Goal: Task Accomplishment & Management: Complete application form

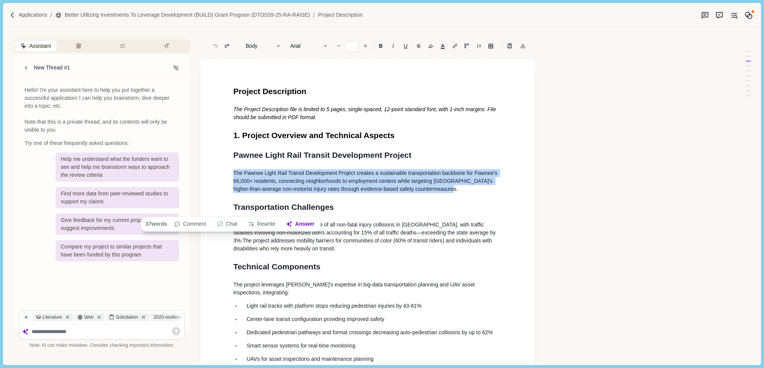
drag, startPoint x: 232, startPoint y: 172, endPoint x: 447, endPoint y: 193, distance: 215.3
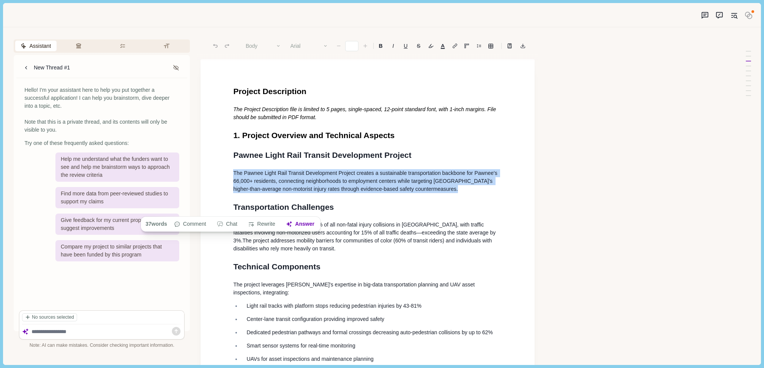
drag, startPoint x: 234, startPoint y: 174, endPoint x: 451, endPoint y: 194, distance: 218.3
click at [258, 47] on button "Body" at bounding box center [263, 46] width 43 height 11
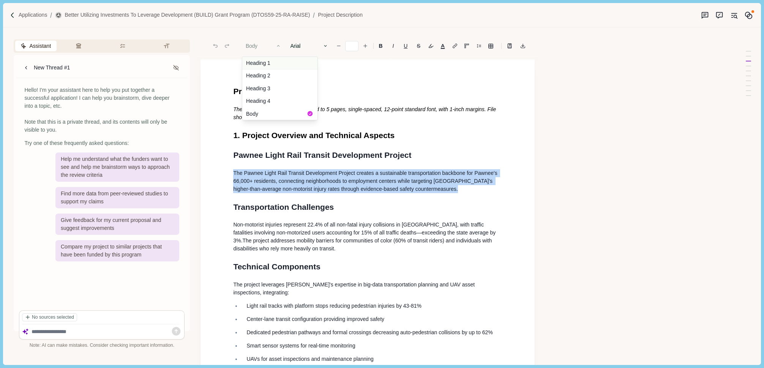
click at [262, 65] on button "Heading 1" at bounding box center [279, 63] width 75 height 13
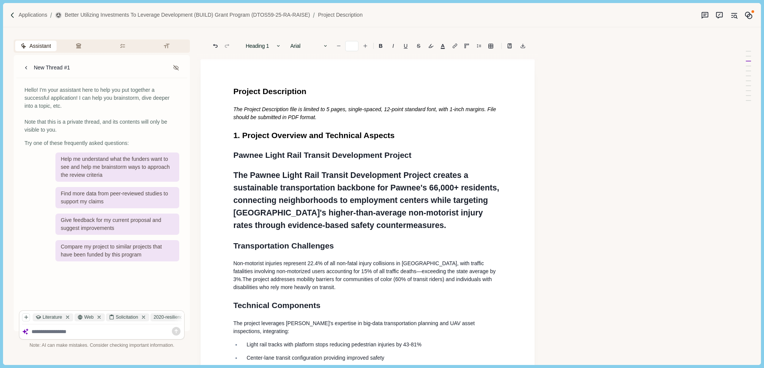
type input "**"
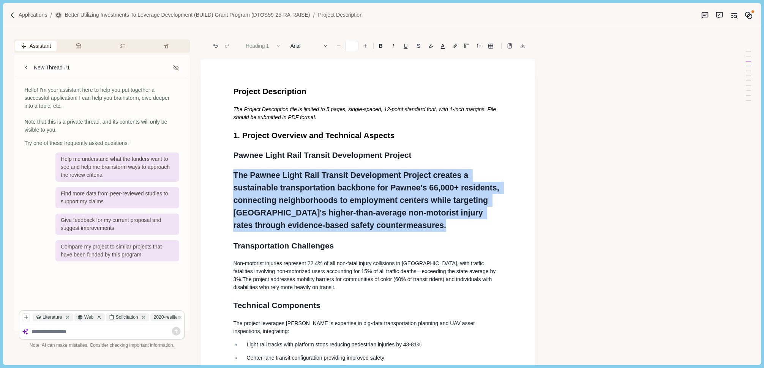
click at [265, 47] on button "Heading 1" at bounding box center [263, 46] width 43 height 11
click at [256, 114] on button "Body" at bounding box center [279, 114] width 75 height 13
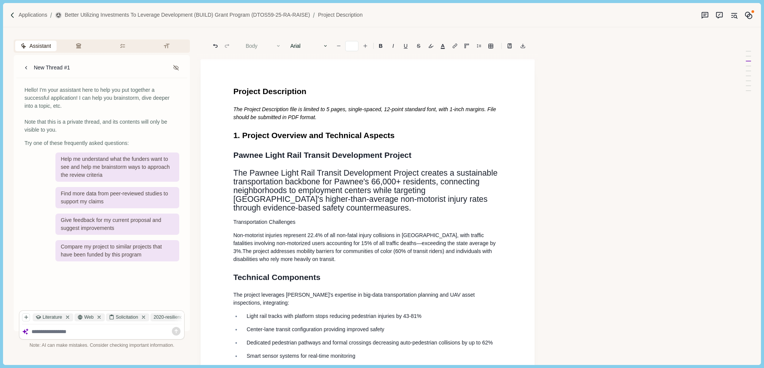
click at [262, 46] on button "Body" at bounding box center [263, 46] width 43 height 11
click at [213, 45] on icon "Undo" at bounding box center [215, 46] width 5 height 4
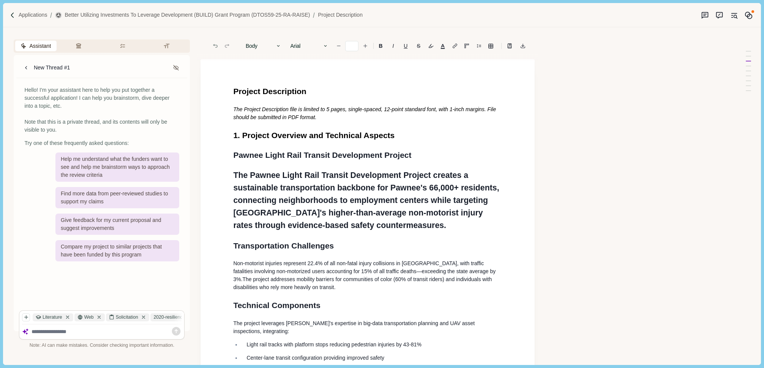
click at [213, 45] on icon "Undo" at bounding box center [215, 46] width 5 height 4
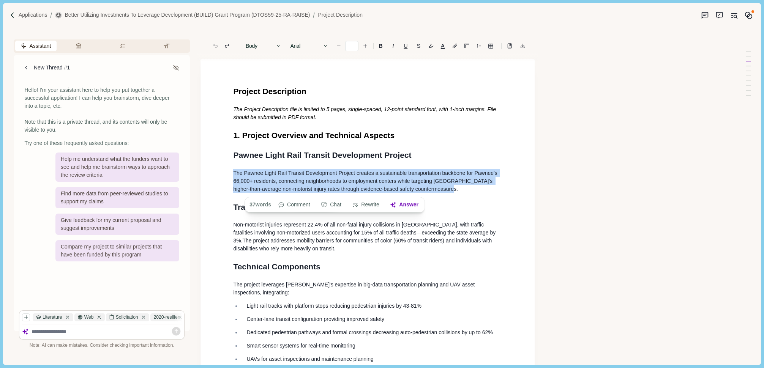
drag, startPoint x: 241, startPoint y: 171, endPoint x: 458, endPoint y: 192, distance: 217.5
click at [458, 192] on p "The Pawnee Light Rail Transit Development Project creates a sustainable transpo…" at bounding box center [367, 181] width 269 height 24
click at [263, 44] on button "Body" at bounding box center [263, 46] width 43 height 11
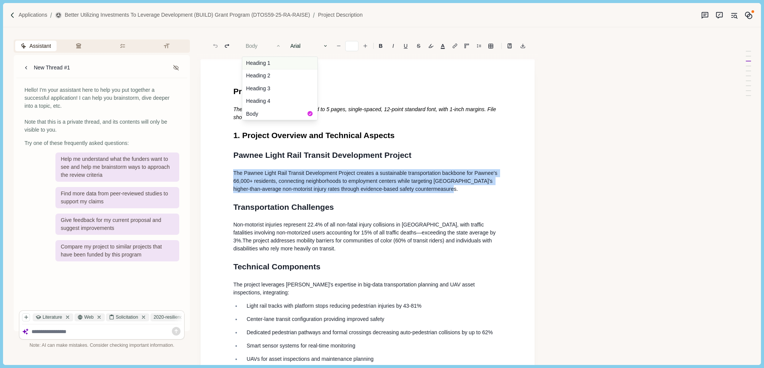
click at [258, 62] on button "Heading 1" at bounding box center [279, 63] width 75 height 13
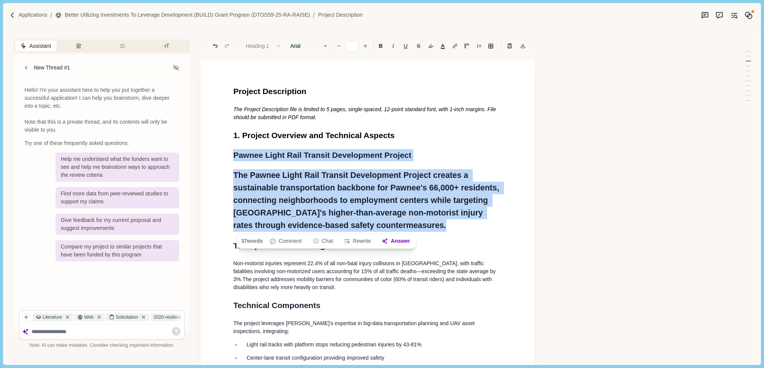
click at [259, 45] on button "Heading 1" at bounding box center [263, 46] width 43 height 11
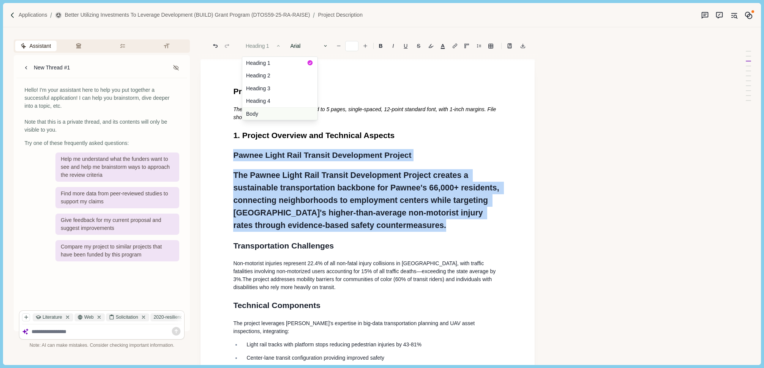
click at [258, 114] on button "Body" at bounding box center [279, 114] width 75 height 13
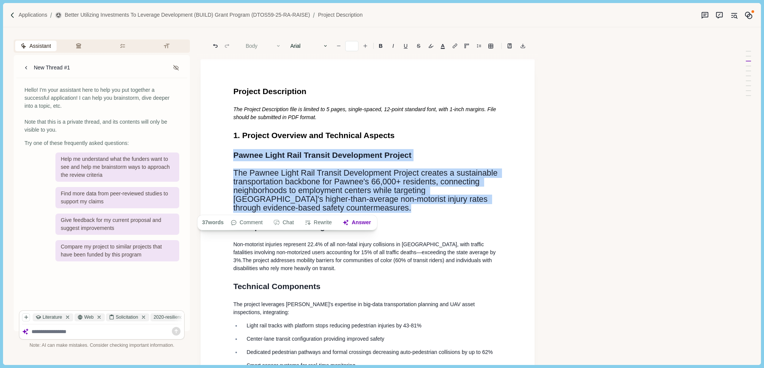
click at [256, 47] on button "Body" at bounding box center [263, 46] width 43 height 11
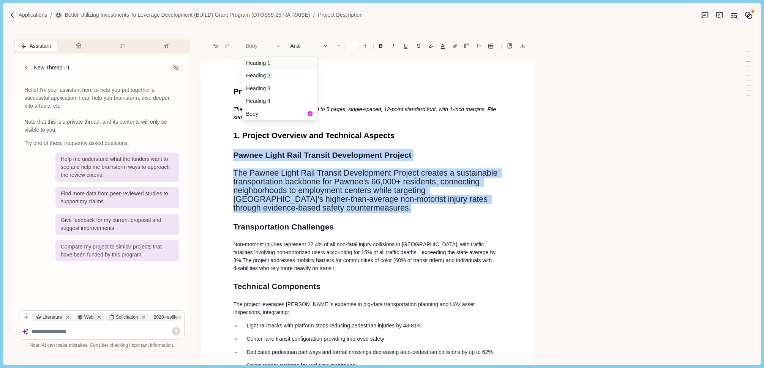
click at [257, 65] on button "Heading 1" at bounding box center [279, 63] width 75 height 13
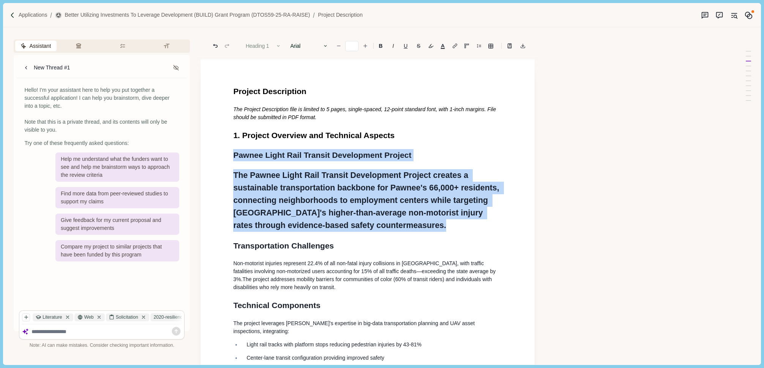
click at [257, 46] on button "Heading 1" at bounding box center [263, 46] width 43 height 11
click at [255, 113] on button "Body" at bounding box center [279, 114] width 75 height 13
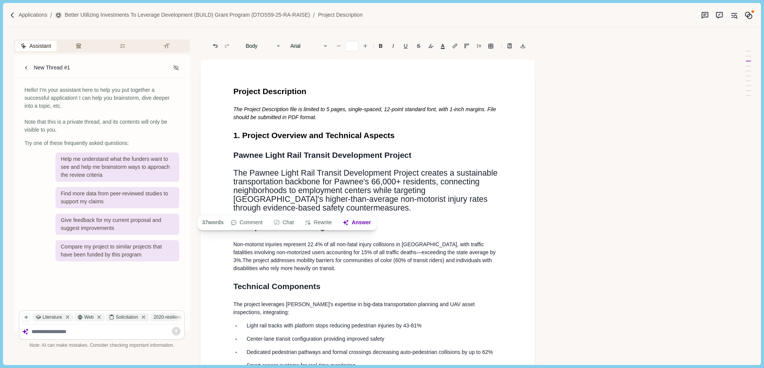
click at [300, 253] on span "Non-motorist injuries represent 22.4% of all non-fatal injury collisions in [GE…" at bounding box center [365, 253] width 264 height 22
click at [300, 258] on span "The project addresses mobility barriers for communities of color (60% of transi…" at bounding box center [363, 265] width 260 height 14
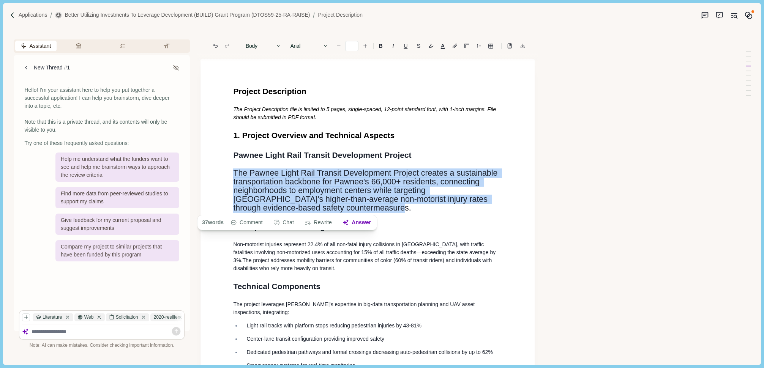
drag, startPoint x: 350, startPoint y: 207, endPoint x: 221, endPoint y: 168, distance: 134.8
click at [340, 44] on icon "Decrease font size" at bounding box center [338, 45] width 5 height 5
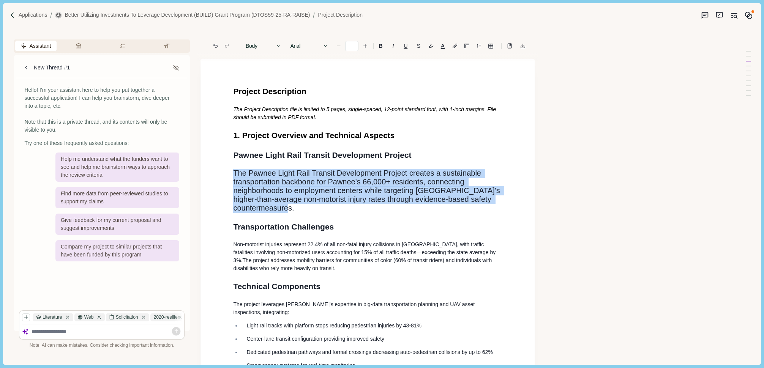
click at [340, 44] on icon "Decrease font size" at bounding box center [338, 45] width 5 height 5
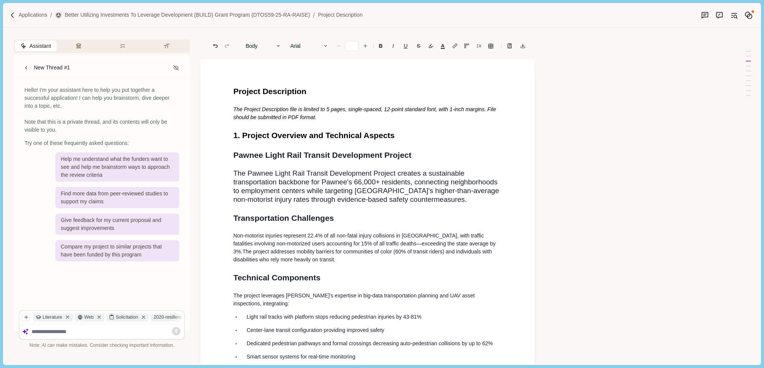
click at [340, 44] on icon "Decrease font size" at bounding box center [338, 45] width 5 height 5
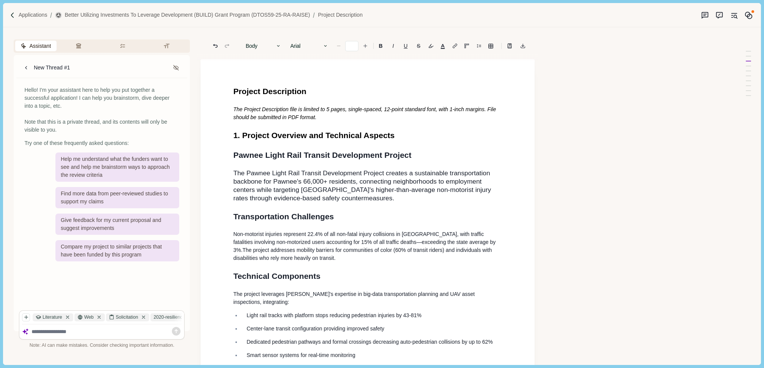
click at [340, 44] on icon "Decrease font size" at bounding box center [338, 45] width 5 height 5
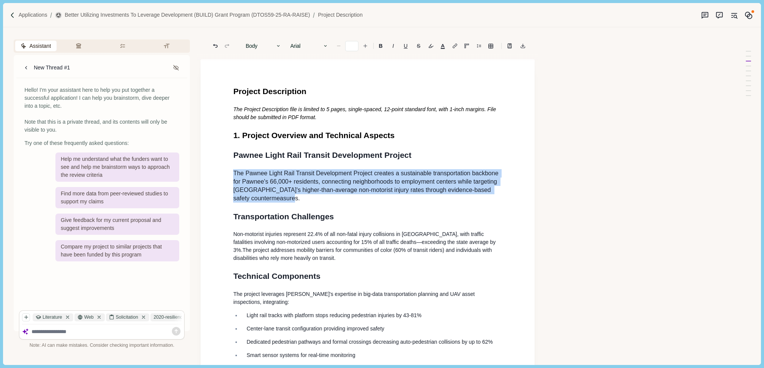
click at [340, 44] on icon "Decrease font size" at bounding box center [338, 45] width 5 height 5
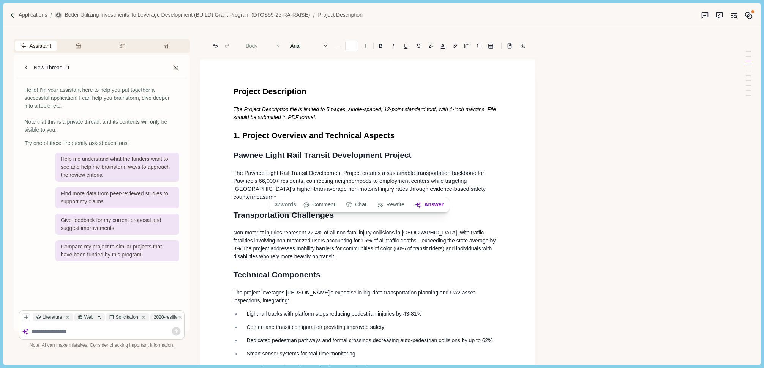
click at [266, 46] on button "Body" at bounding box center [263, 46] width 43 height 11
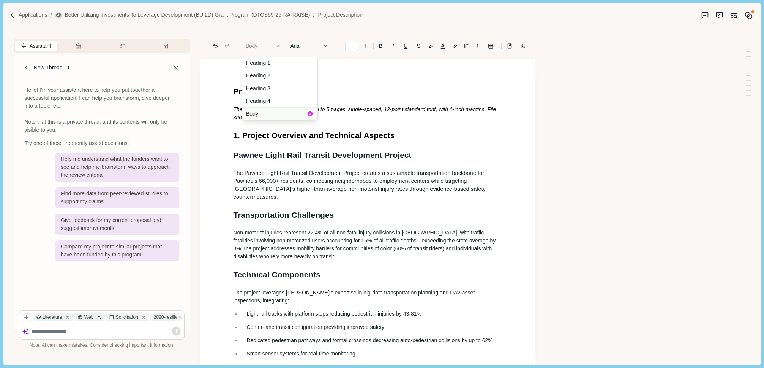
click at [257, 112] on button "Body" at bounding box center [279, 114] width 75 height 13
drag, startPoint x: 234, startPoint y: 223, endPoint x: 320, endPoint y: 251, distance: 90.2
click at [320, 251] on p "Non-motorist injuries represent 22.4% of all non-fatal injury collisions in [GE…" at bounding box center [367, 245] width 269 height 32
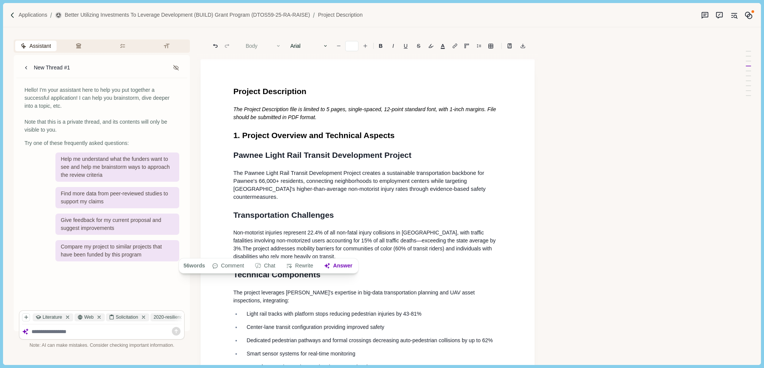
click at [259, 44] on button "Body" at bounding box center [263, 46] width 43 height 11
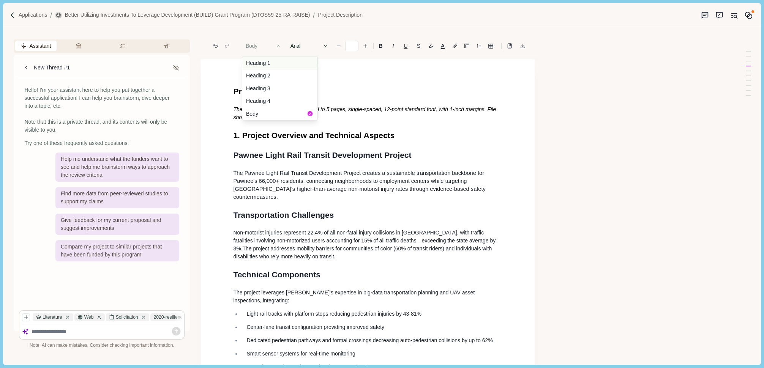
click at [259, 60] on button "Heading 1" at bounding box center [279, 63] width 75 height 13
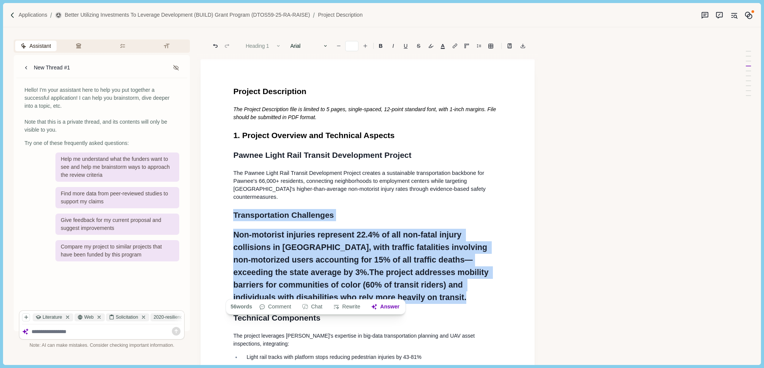
click at [258, 45] on button "Heading 1" at bounding box center [263, 46] width 43 height 11
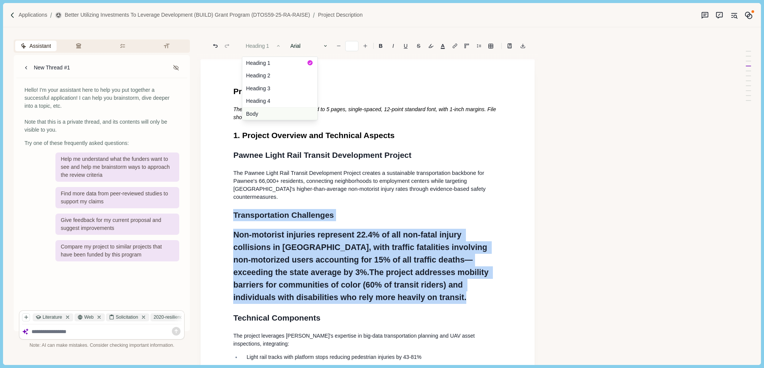
click at [253, 111] on button "Body" at bounding box center [279, 114] width 75 height 13
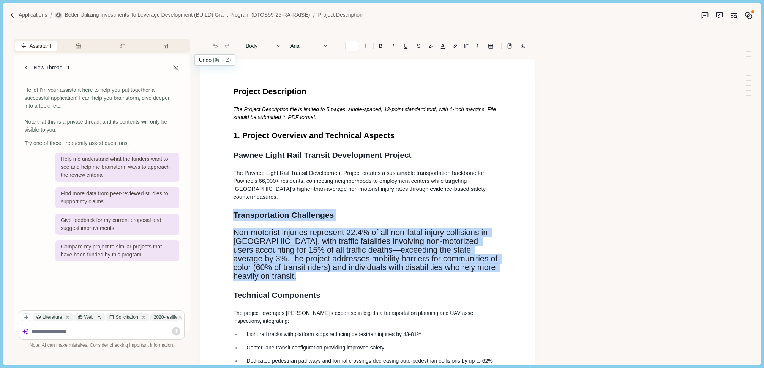
click at [215, 46] on icon "Undo" at bounding box center [215, 46] width 7 height 7
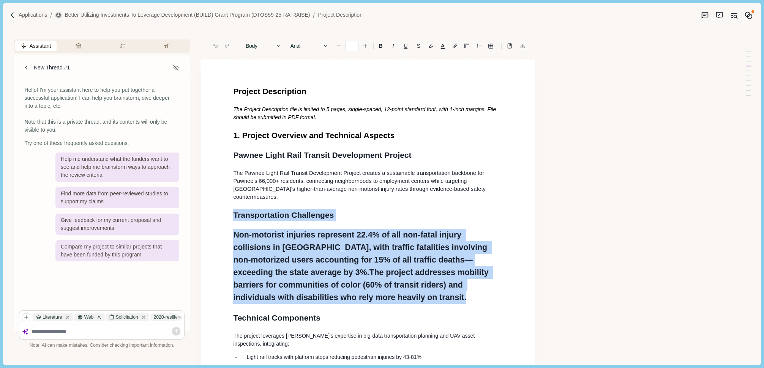
click at [215, 46] on icon "Undo" at bounding box center [215, 46] width 7 height 7
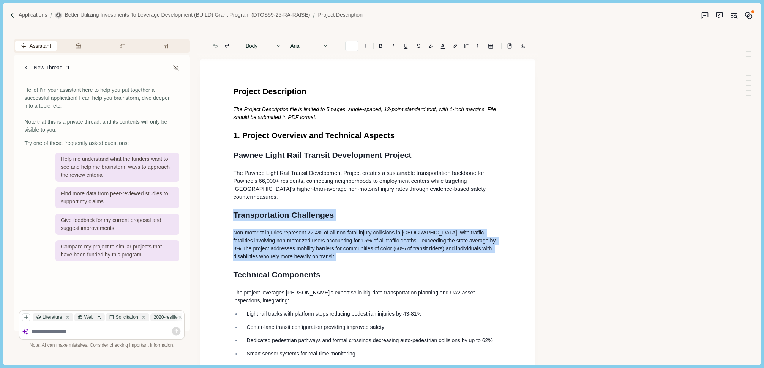
type input "**"
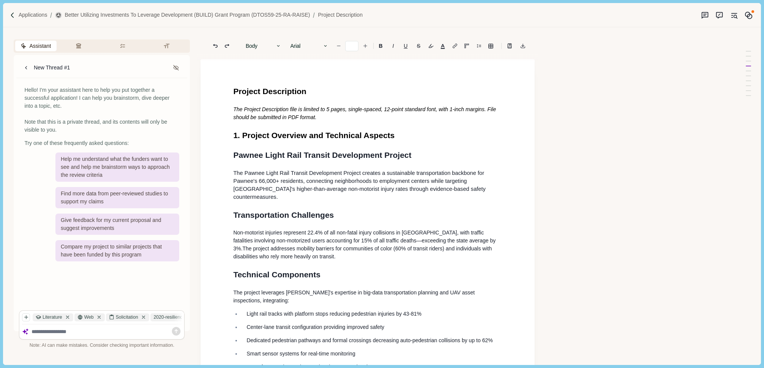
click at [250, 211] on span "Transportation Challenges" at bounding box center [283, 215] width 101 height 9
click at [268, 46] on button "Heading 1" at bounding box center [263, 46] width 43 height 11
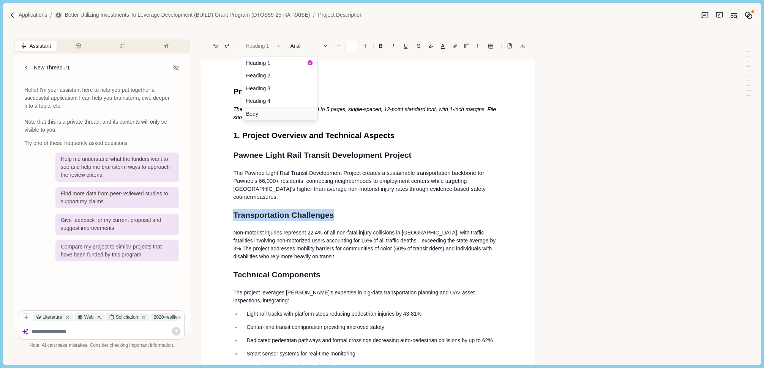
click at [257, 117] on button "Body" at bounding box center [279, 114] width 75 height 13
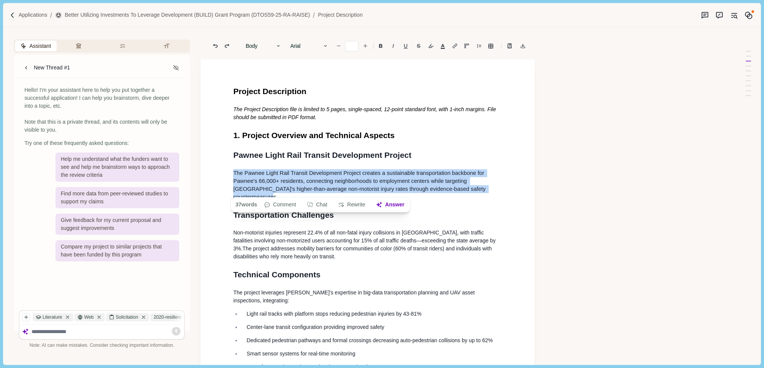
drag, startPoint x: 234, startPoint y: 172, endPoint x: 497, endPoint y: 191, distance: 264.3
click at [497, 191] on p "The Pawnee Light Rail Transit Development Project creates a sustainable transpo…" at bounding box center [367, 185] width 269 height 32
click at [344, 173] on span "The Pawnee Light Rail Transit Development Project creates a sustainable transpo…" at bounding box center [359, 177] width 253 height 14
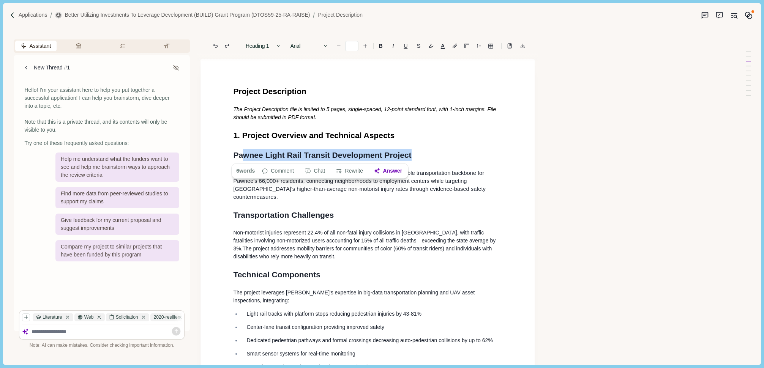
drag, startPoint x: 414, startPoint y: 155, endPoint x: 243, endPoint y: 152, distance: 170.6
click at [243, 152] on h1 "Pawnee Light Rail Transit Development Project" at bounding box center [367, 155] width 269 height 12
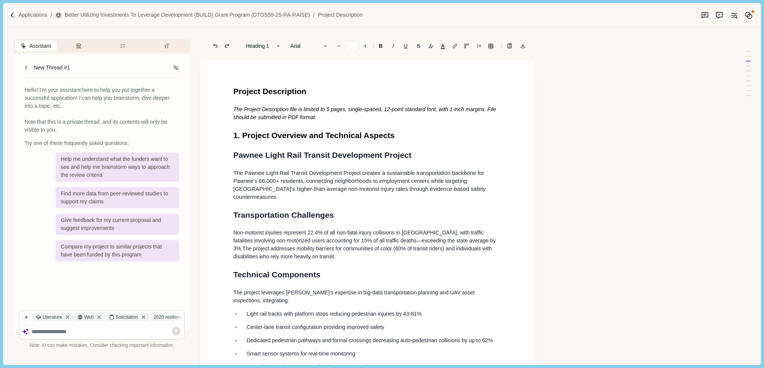
drag, startPoint x: 234, startPoint y: 154, endPoint x: 409, endPoint y: 149, distance: 175.6
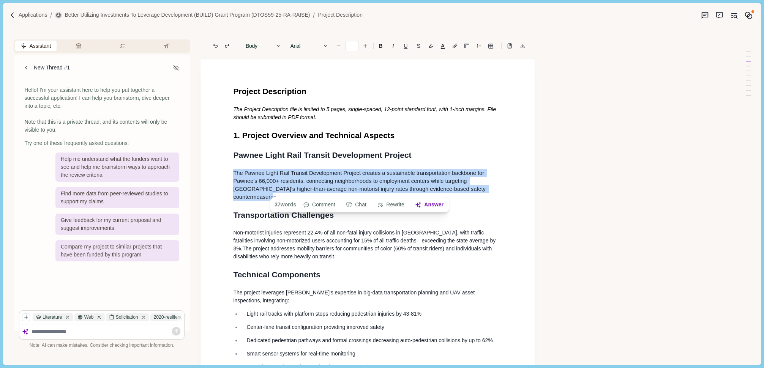
drag, startPoint x: 233, startPoint y: 174, endPoint x: 494, endPoint y: 188, distance: 261.7
click at [494, 188] on p "The Pawnee Light Rail Transit Development Project creates a sustainable transpo…" at bounding box center [367, 185] width 269 height 32
click at [325, 44] on icon "button" at bounding box center [325, 45] width 5 height 5
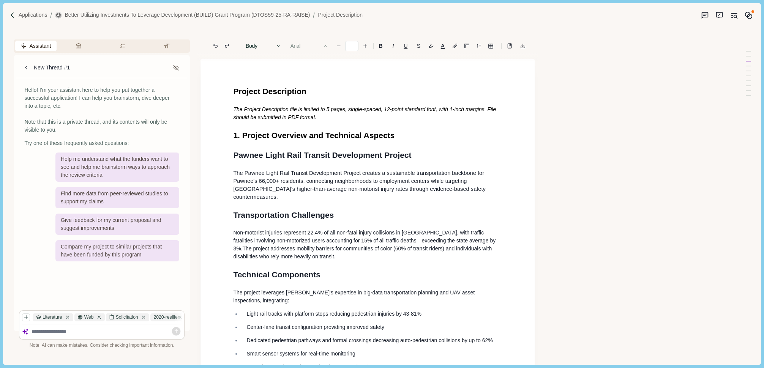
click at [325, 44] on div "Arial Arial Calibri Comic Sans MS Courier [US_STATE][PERSON_NAME] Sans Helvetic…" at bounding box center [309, 46] width 46 height 11
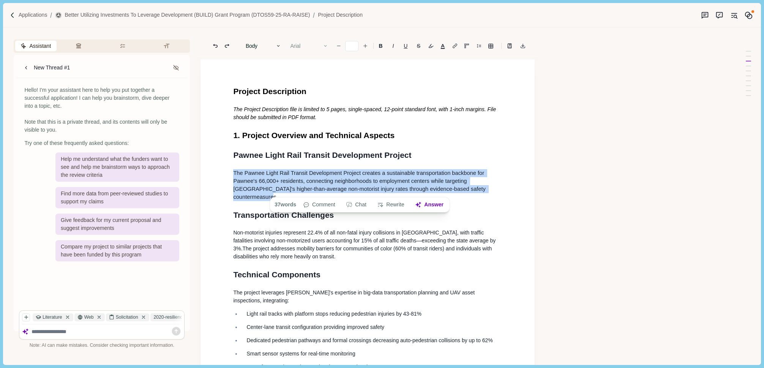
drag, startPoint x: 233, startPoint y: 174, endPoint x: 501, endPoint y: 187, distance: 268.5
click at [501, 187] on p "The Pawnee Light Rail Transit Development Project creates a sustainable transpo…" at bounding box center [367, 185] width 269 height 32
click at [396, 188] on span ", connecting neighborhoods to employment centers while targeting [GEOGRAPHIC_DA…" at bounding box center [360, 189] width 254 height 22
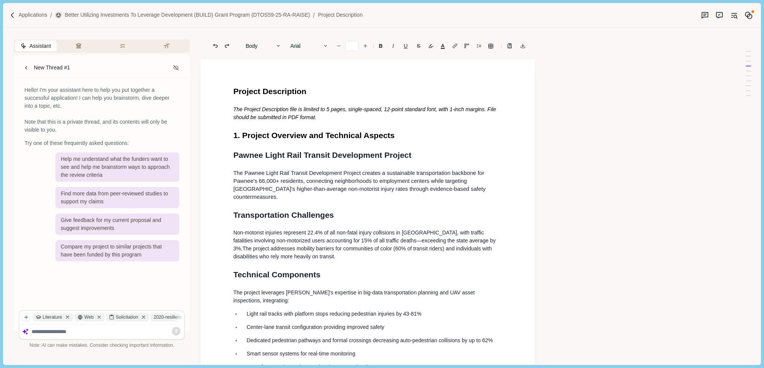
drag, startPoint x: 279, startPoint y: 236, endPoint x: 226, endPoint y: 228, distance: 54.1
click at [338, 267] on button "Answer" at bounding box center [338, 266] width 36 height 11
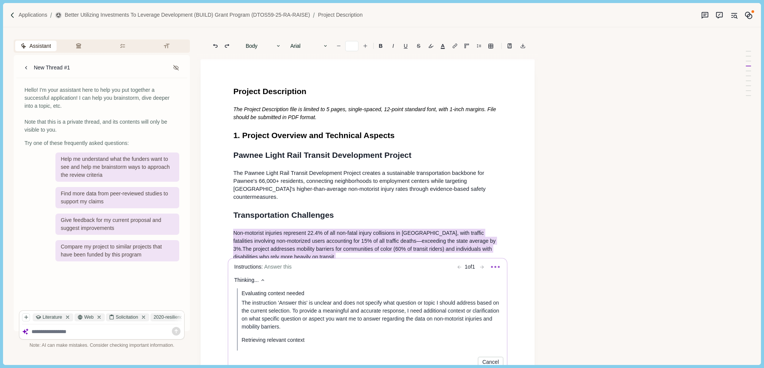
scroll to position [47, 0]
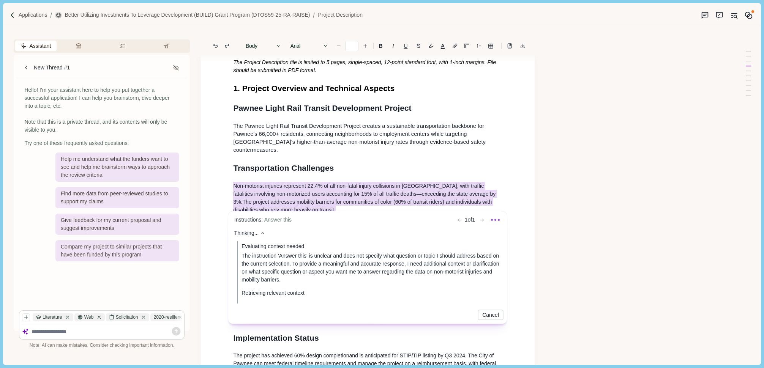
click at [307, 177] on body "Applications Better Utilizing Investments to Leverage Development (BUILD) Grant…" at bounding box center [382, 184] width 764 height 368
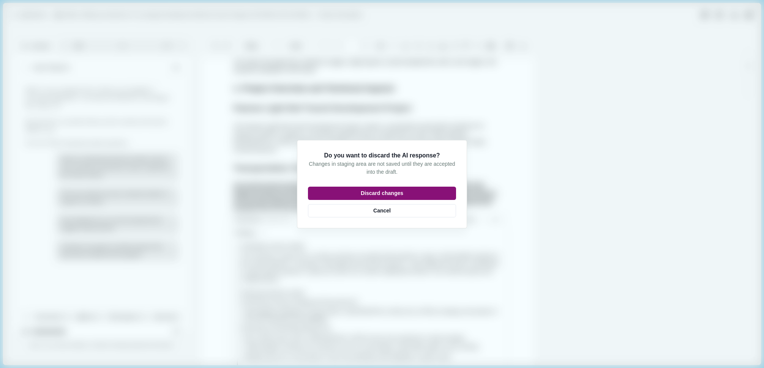
click at [346, 190] on button "Discard changes" at bounding box center [382, 193] width 148 height 13
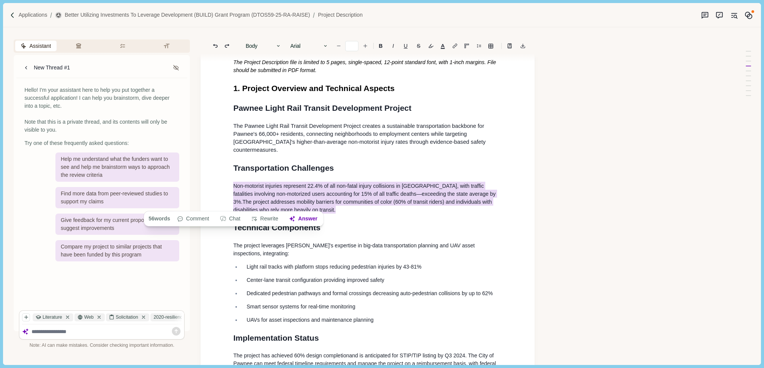
click at [326, 205] on p "Non-motorist injuries represent 22.4% of all non-fatal injury collisions in [GE…" at bounding box center [367, 198] width 269 height 32
